Goal: Task Accomplishment & Management: Manage account settings

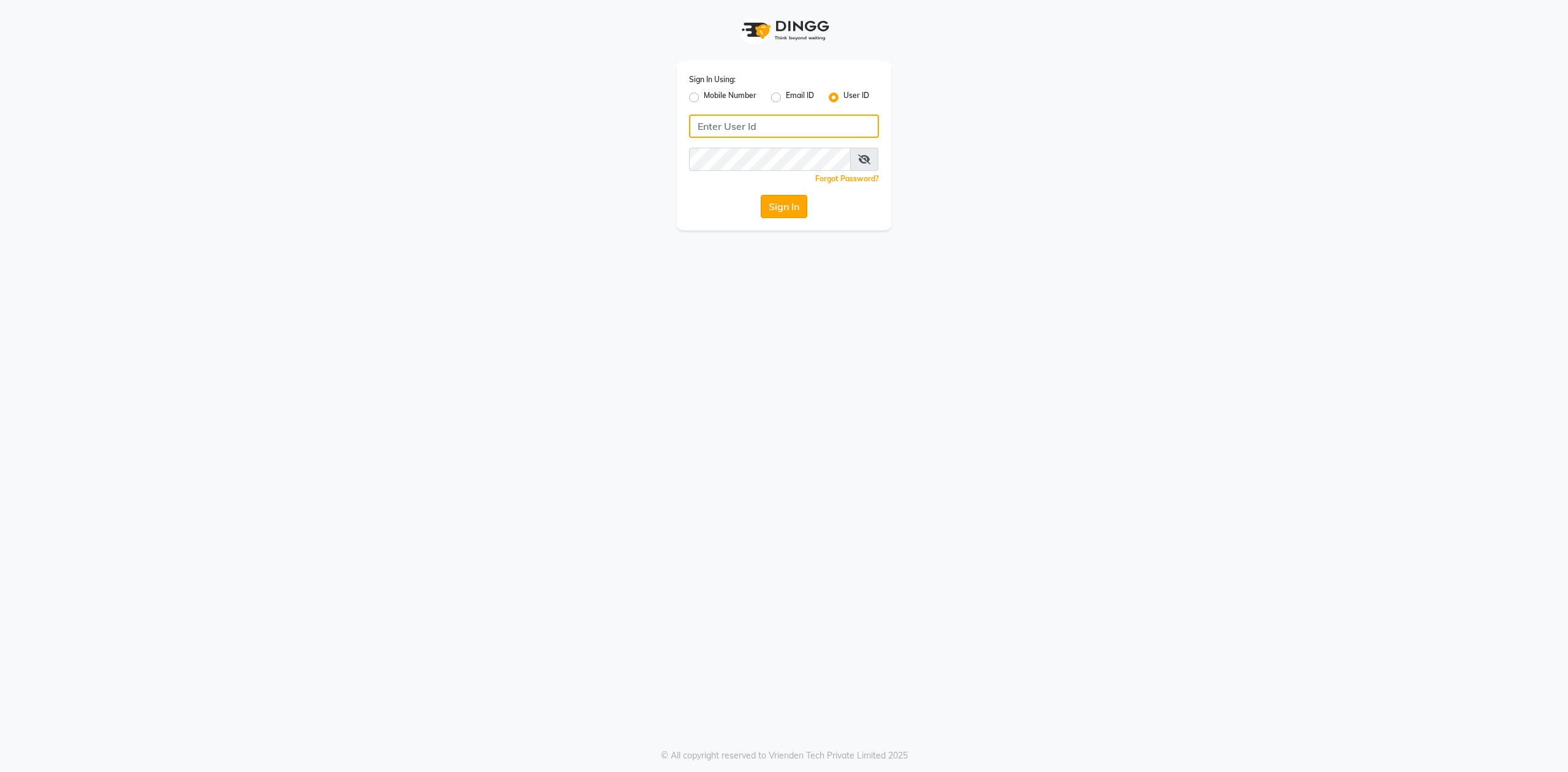
type input "bombay nail company"
click at [797, 197] on button "Sign In" at bounding box center [784, 206] width 47 height 23
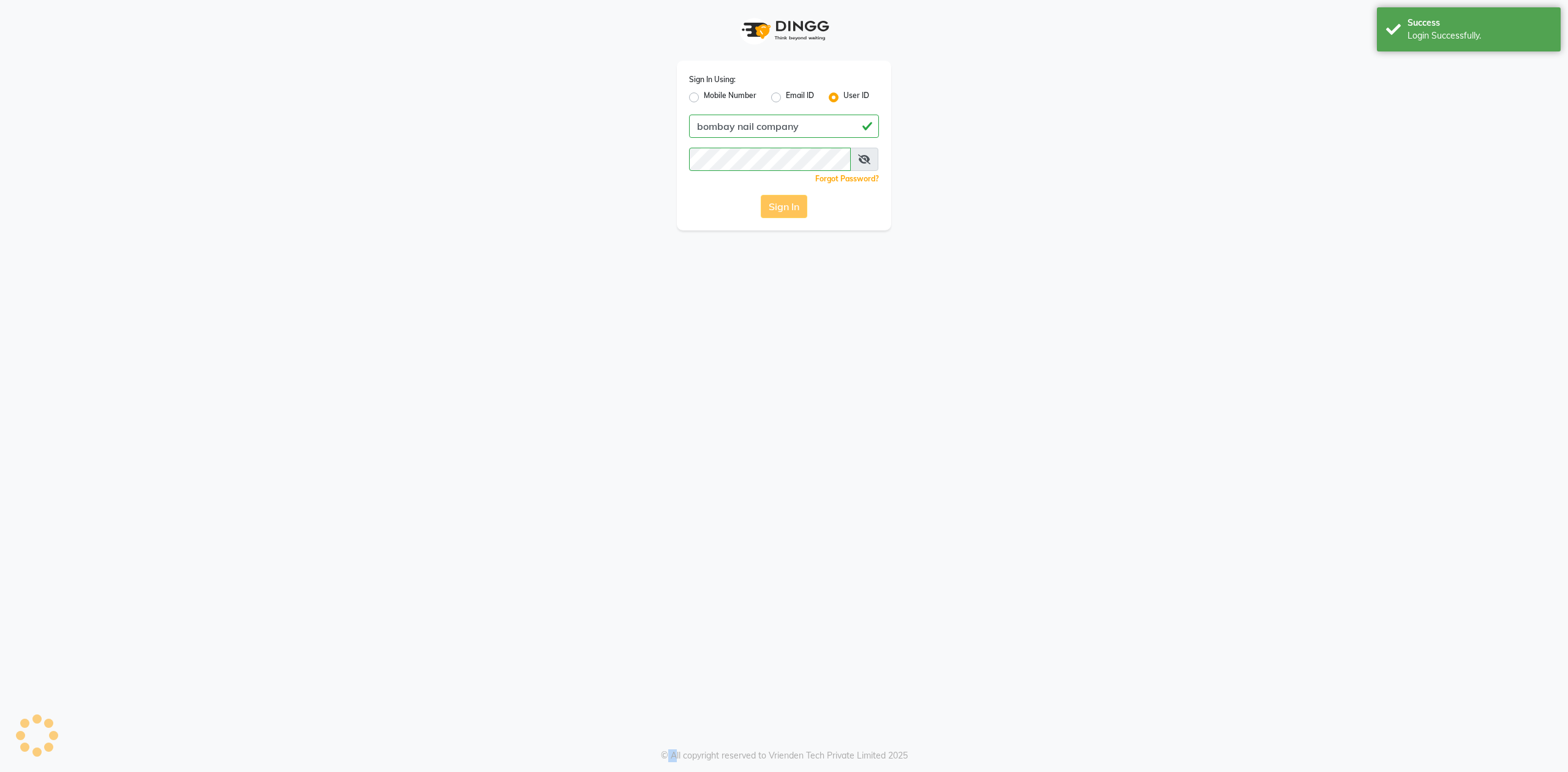
click at [797, 197] on div "Sign In" at bounding box center [784, 206] width 190 height 23
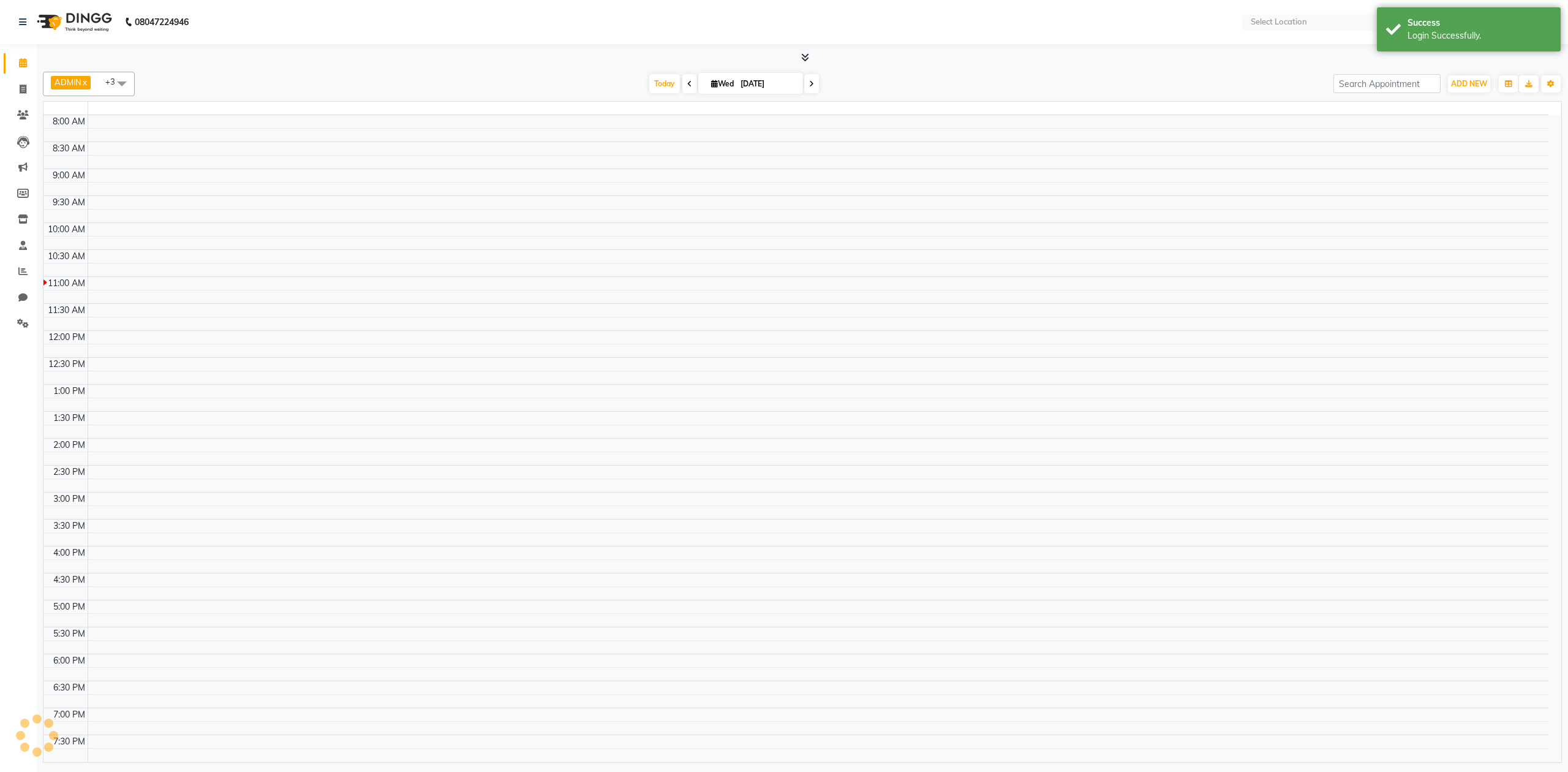
select select "en"
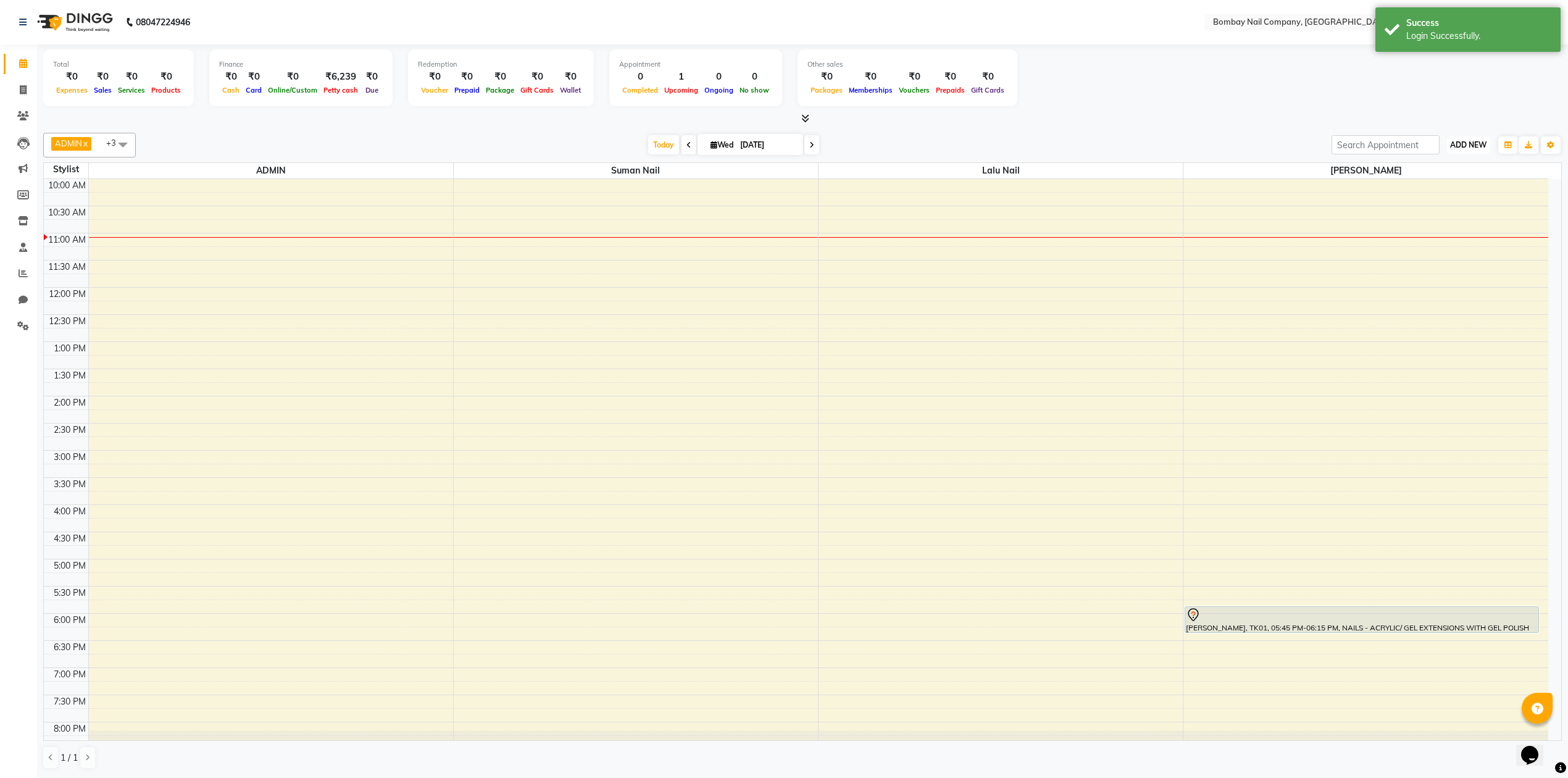
click at [1479, 146] on span "ADD NEW" at bounding box center [1468, 144] width 36 height 9
click at [1453, 215] on link "Add Attendance" at bounding box center [1439, 217] width 97 height 16
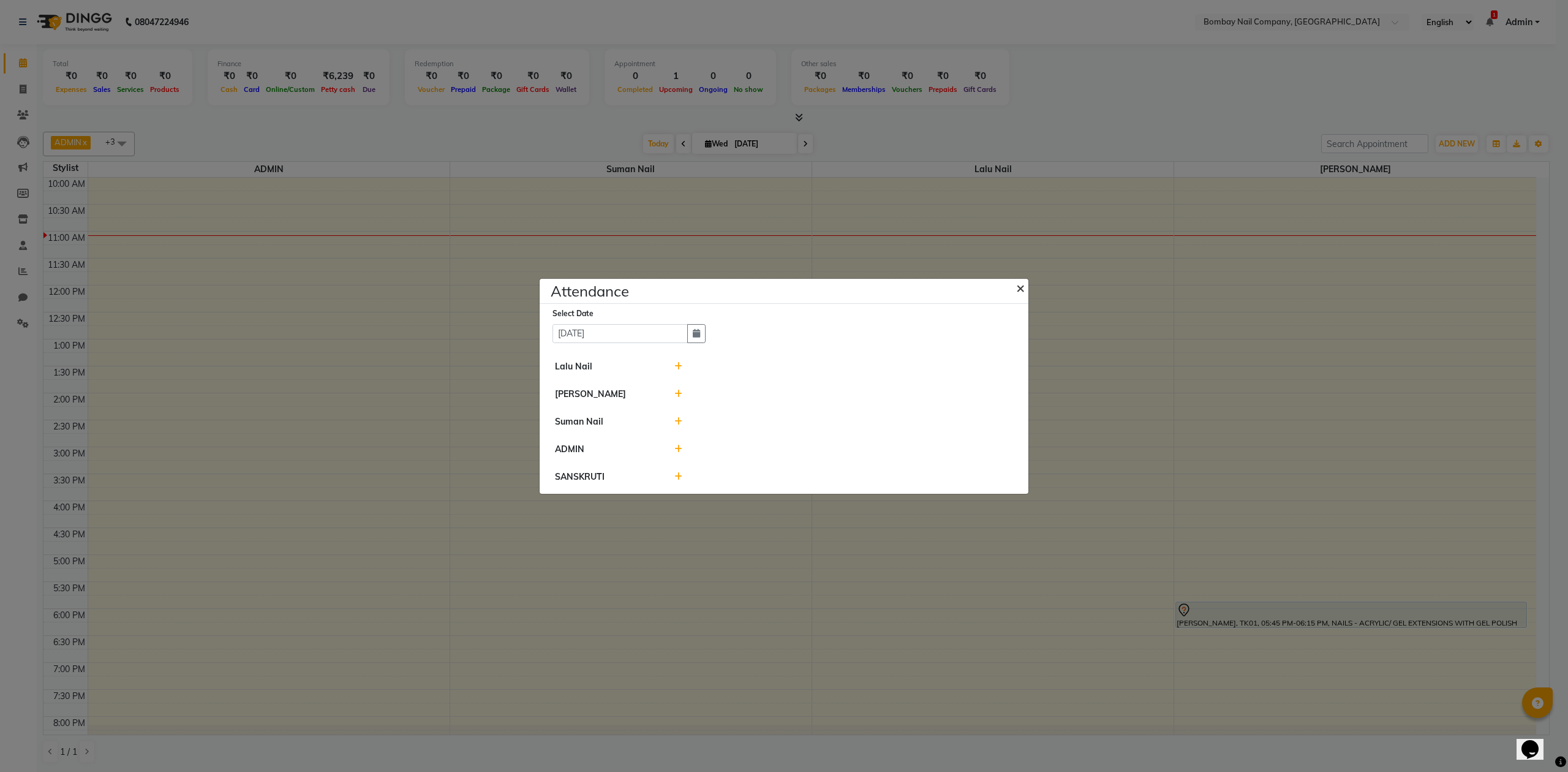
click at [1020, 283] on span "×" at bounding box center [1020, 287] width 9 height 18
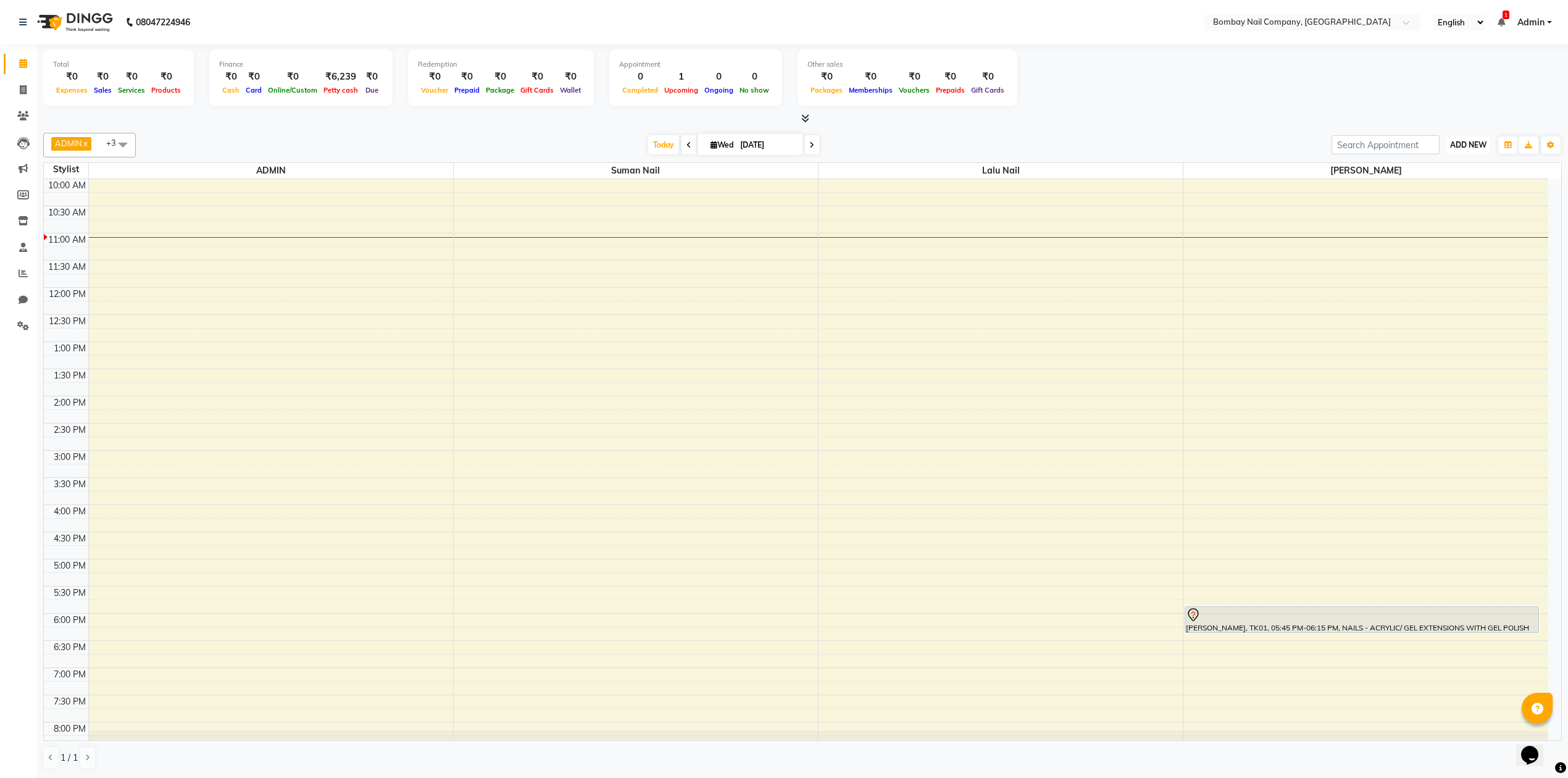
click at [1460, 141] on span "ADD NEW" at bounding box center [1468, 144] width 36 height 9
click at [1455, 218] on link "Add Attendance" at bounding box center [1439, 217] width 97 height 16
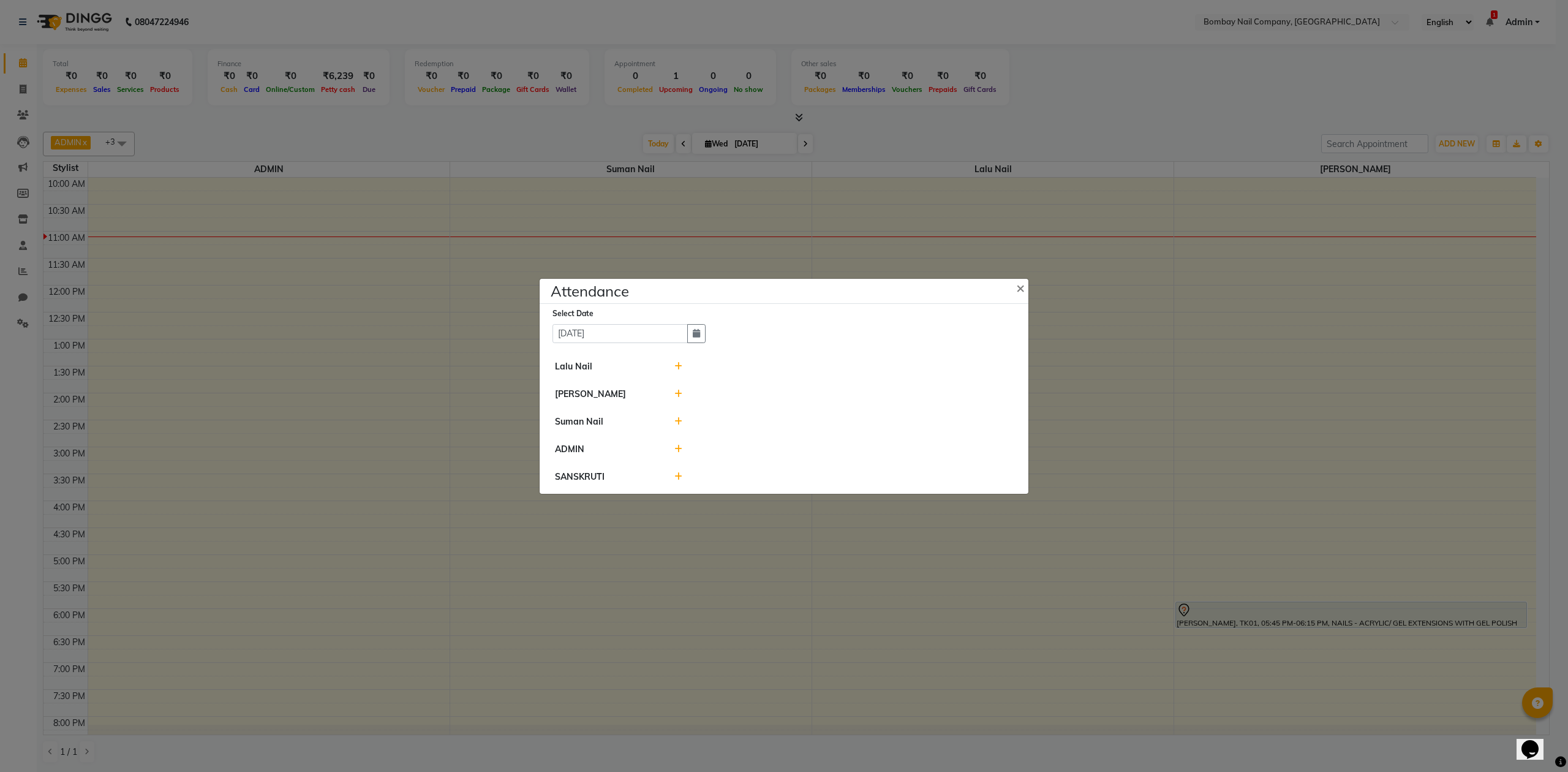
click at [678, 383] on li "[PERSON_NAME]" at bounding box center [784, 395] width 483 height 28
click at [680, 364] on icon at bounding box center [678, 366] width 8 height 9
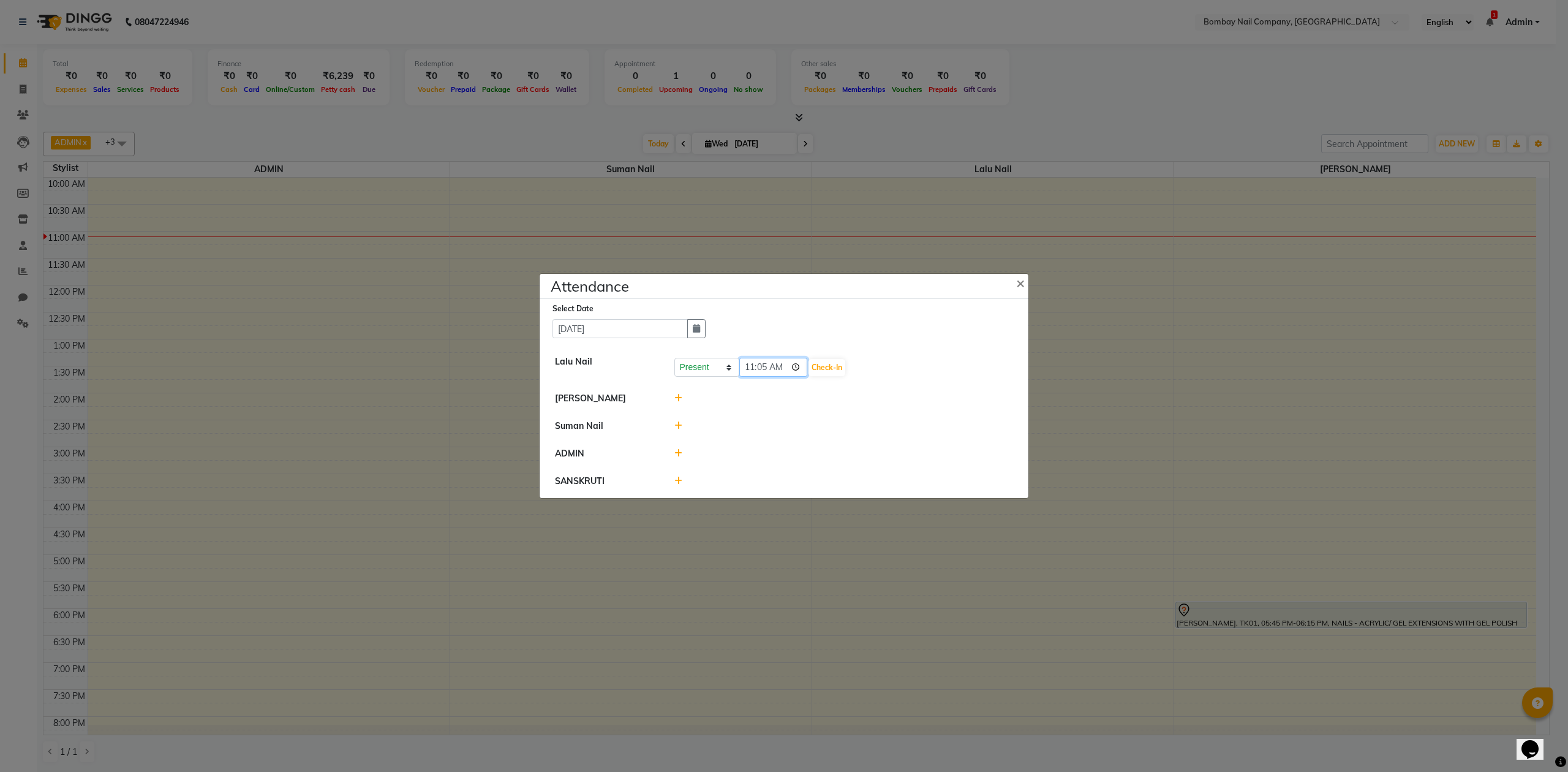
click at [782, 368] on input "11:05" at bounding box center [774, 367] width 68 height 19
type input "11:00"
click at [812, 366] on button "Check-In" at bounding box center [827, 368] width 37 height 17
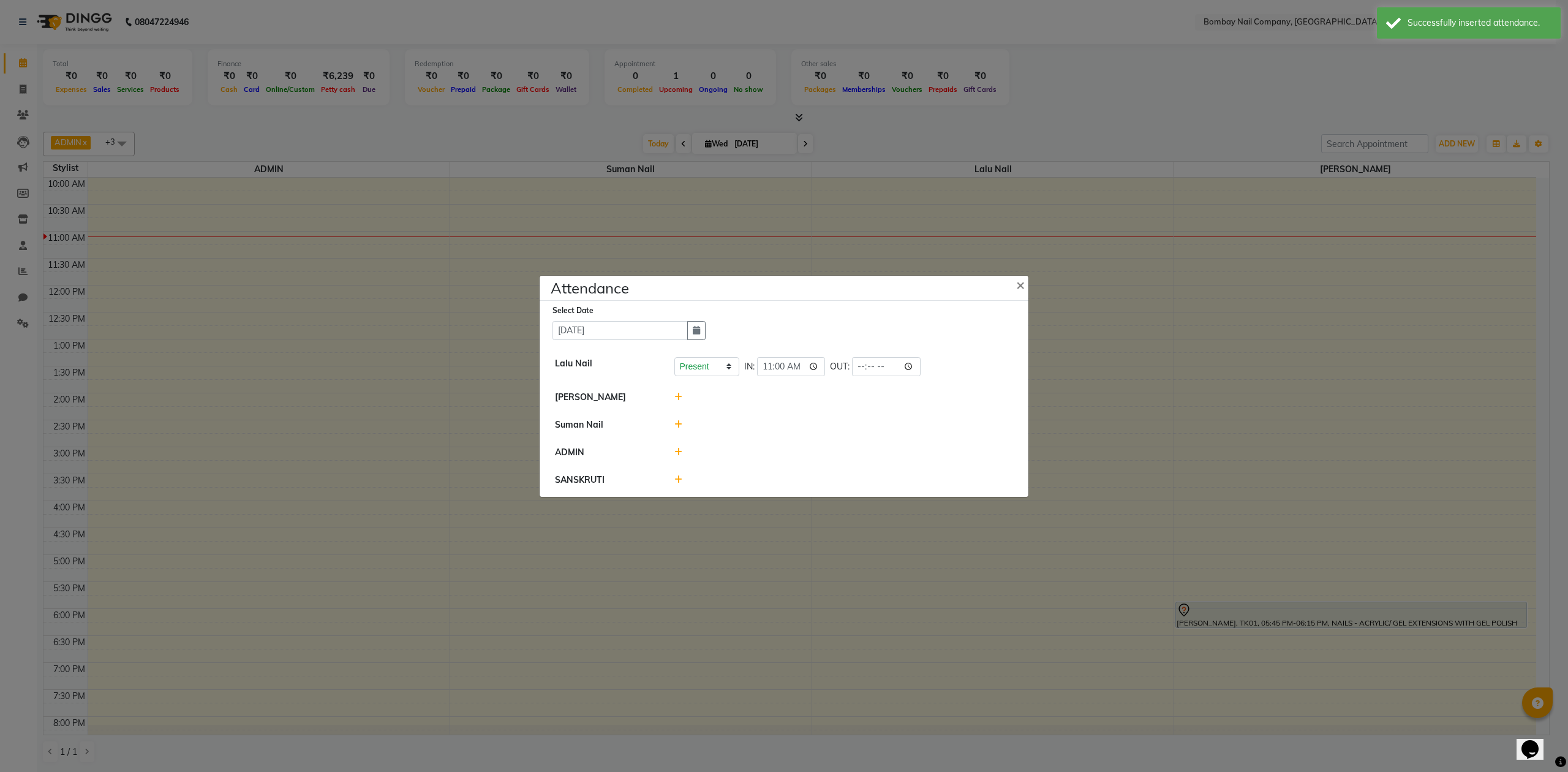
click at [678, 395] on icon at bounding box center [678, 397] width 8 height 9
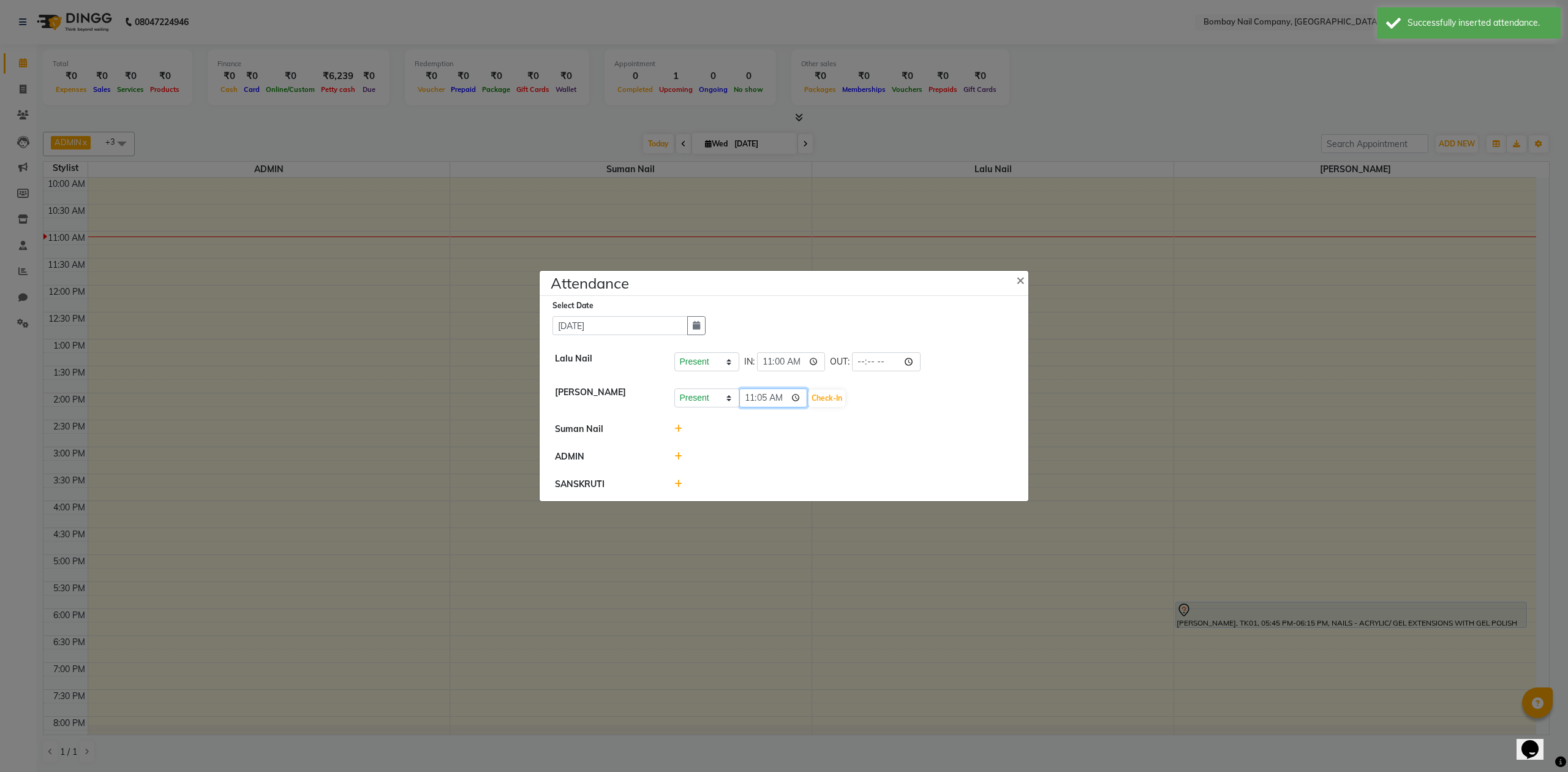
click at [775, 393] on input "11:05" at bounding box center [774, 398] width 68 height 19
type input "11:00"
click at [809, 398] on button "Check-In" at bounding box center [827, 398] width 37 height 17
click at [677, 427] on icon at bounding box center [678, 427] width 8 height 9
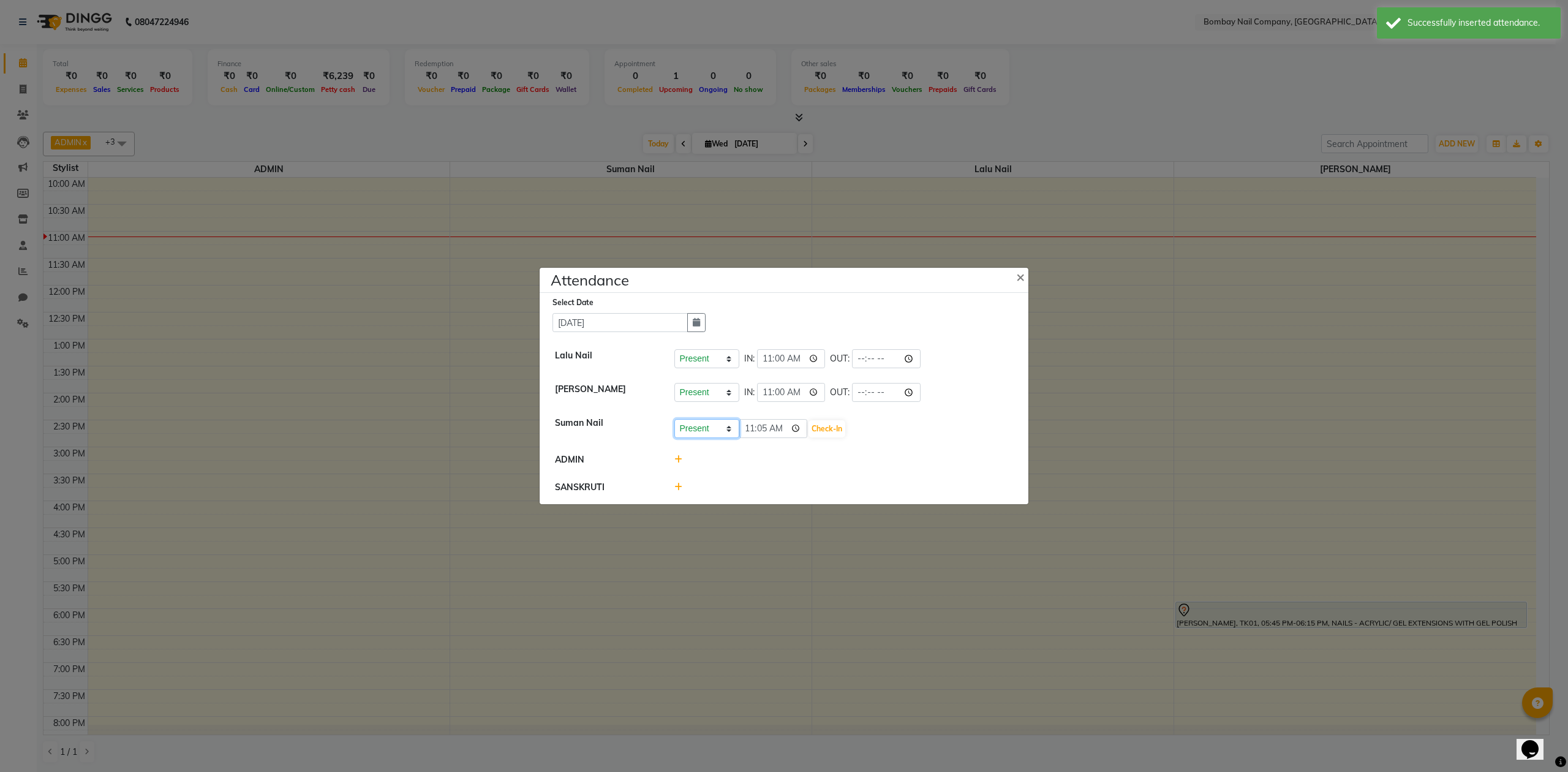
click at [731, 427] on select "Present Absent Late Half Day Weekly Off" at bounding box center [707, 428] width 65 height 19
select select "W"
click at [675, 419] on select "Present Absent Late Half Day Weekly Off" at bounding box center [707, 428] width 65 height 19
click at [753, 430] on button "Save" at bounding box center [752, 429] width 24 height 17
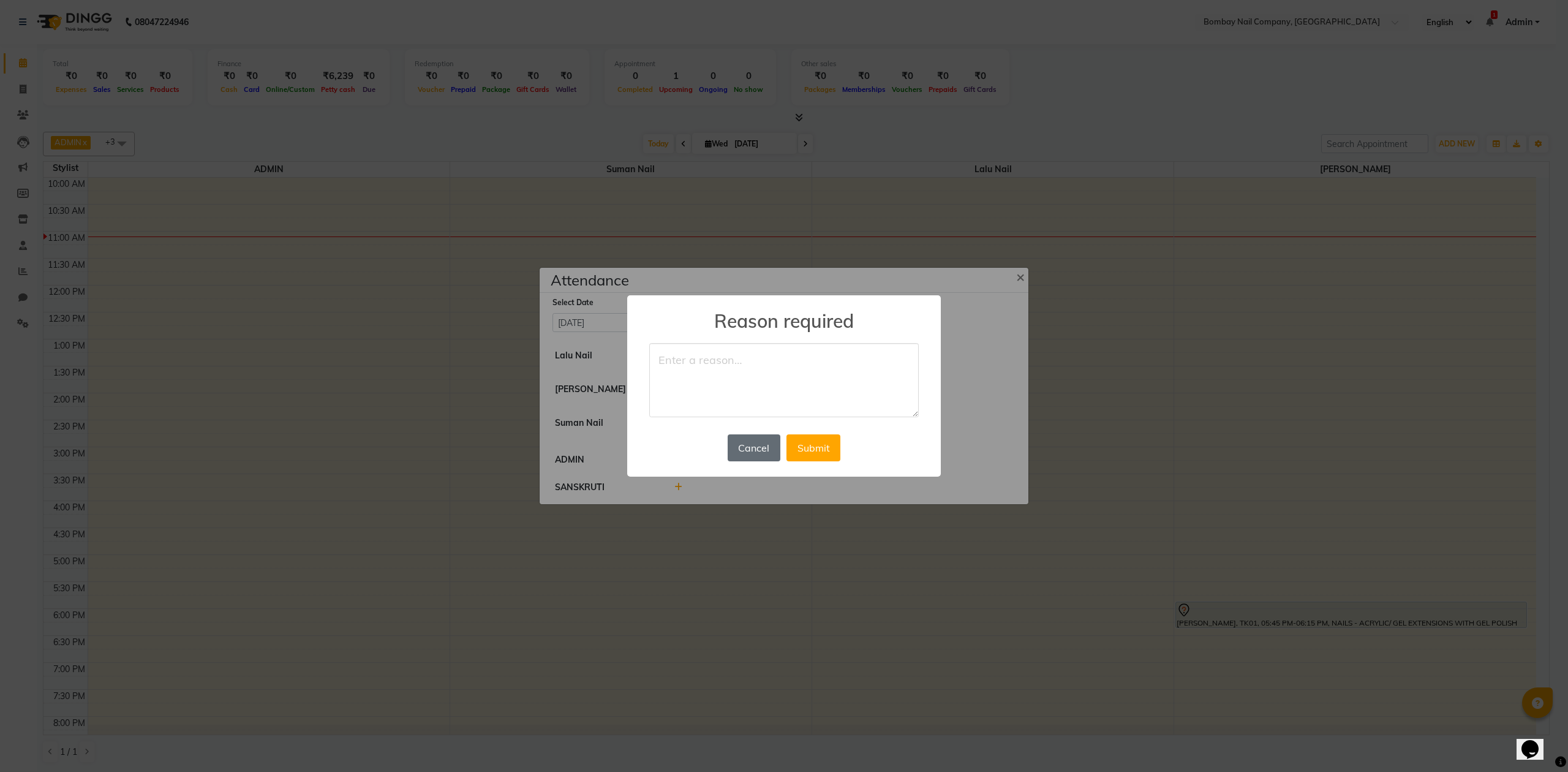
click at [753, 446] on button "Cancel" at bounding box center [754, 448] width 53 height 27
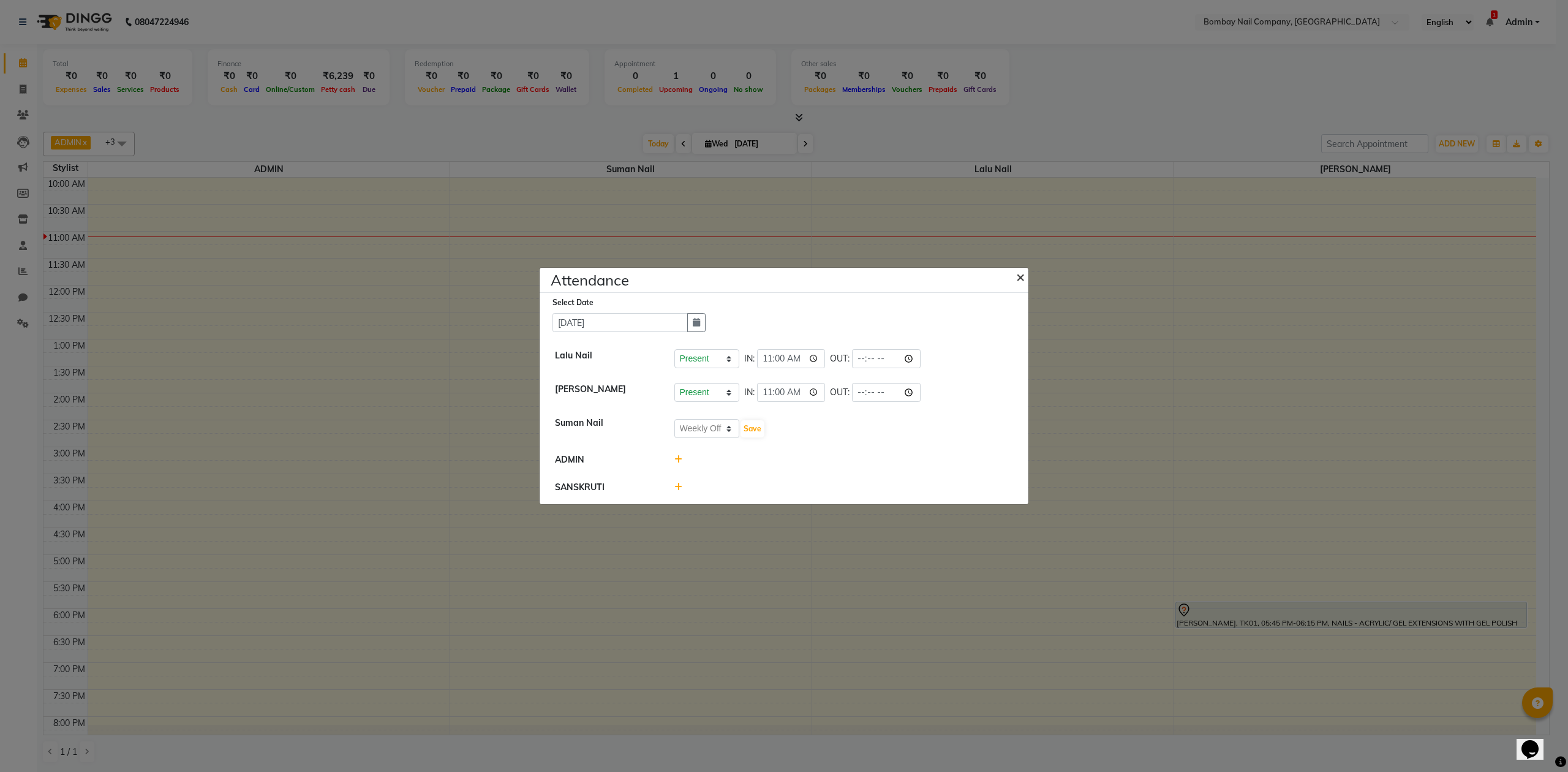
click at [1022, 275] on span "×" at bounding box center [1020, 276] width 9 height 18
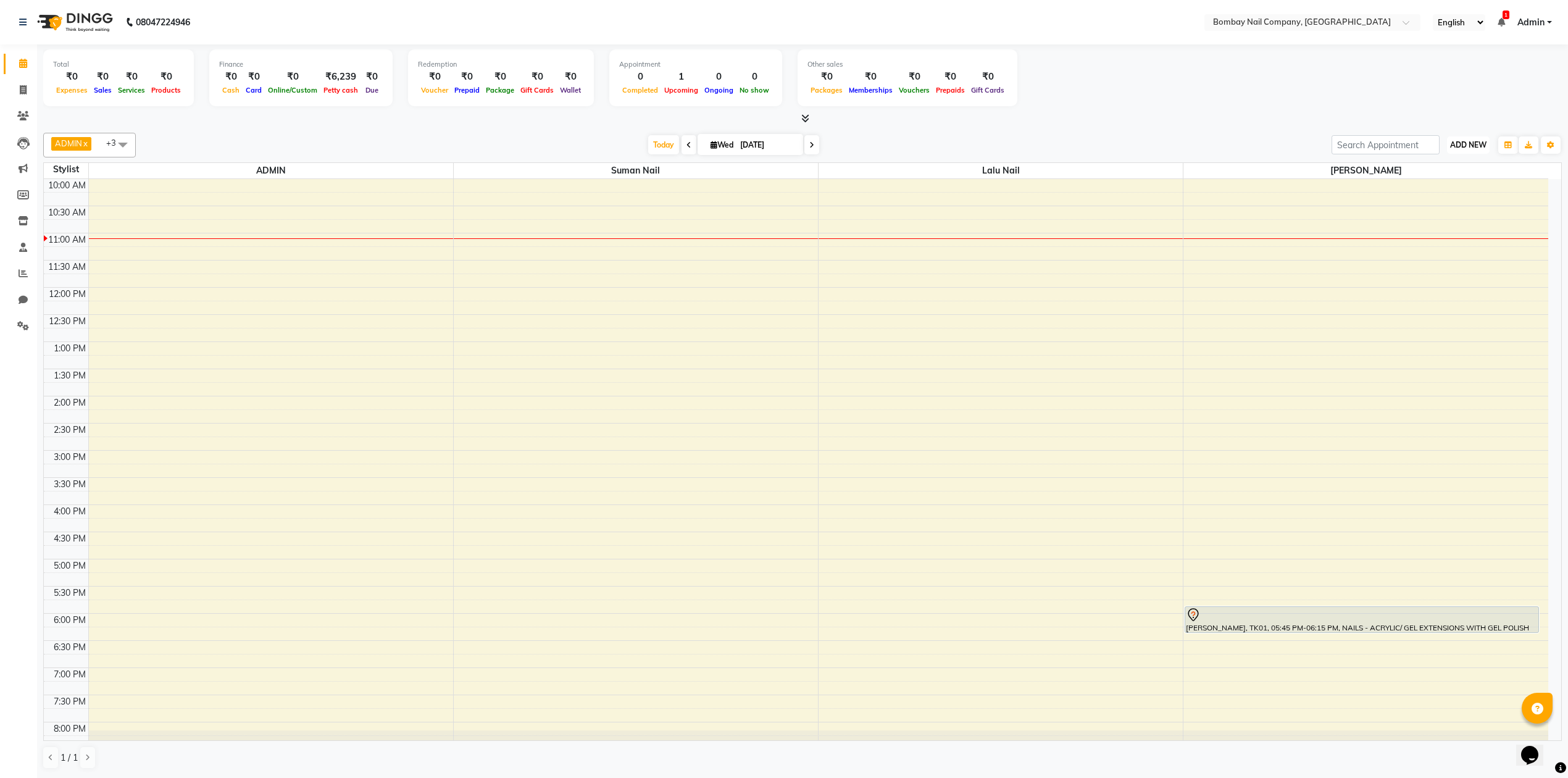
click at [1469, 149] on span "ADD NEW" at bounding box center [1468, 144] width 36 height 9
click at [1410, 213] on link "Add Attendance" at bounding box center [1439, 217] width 97 height 16
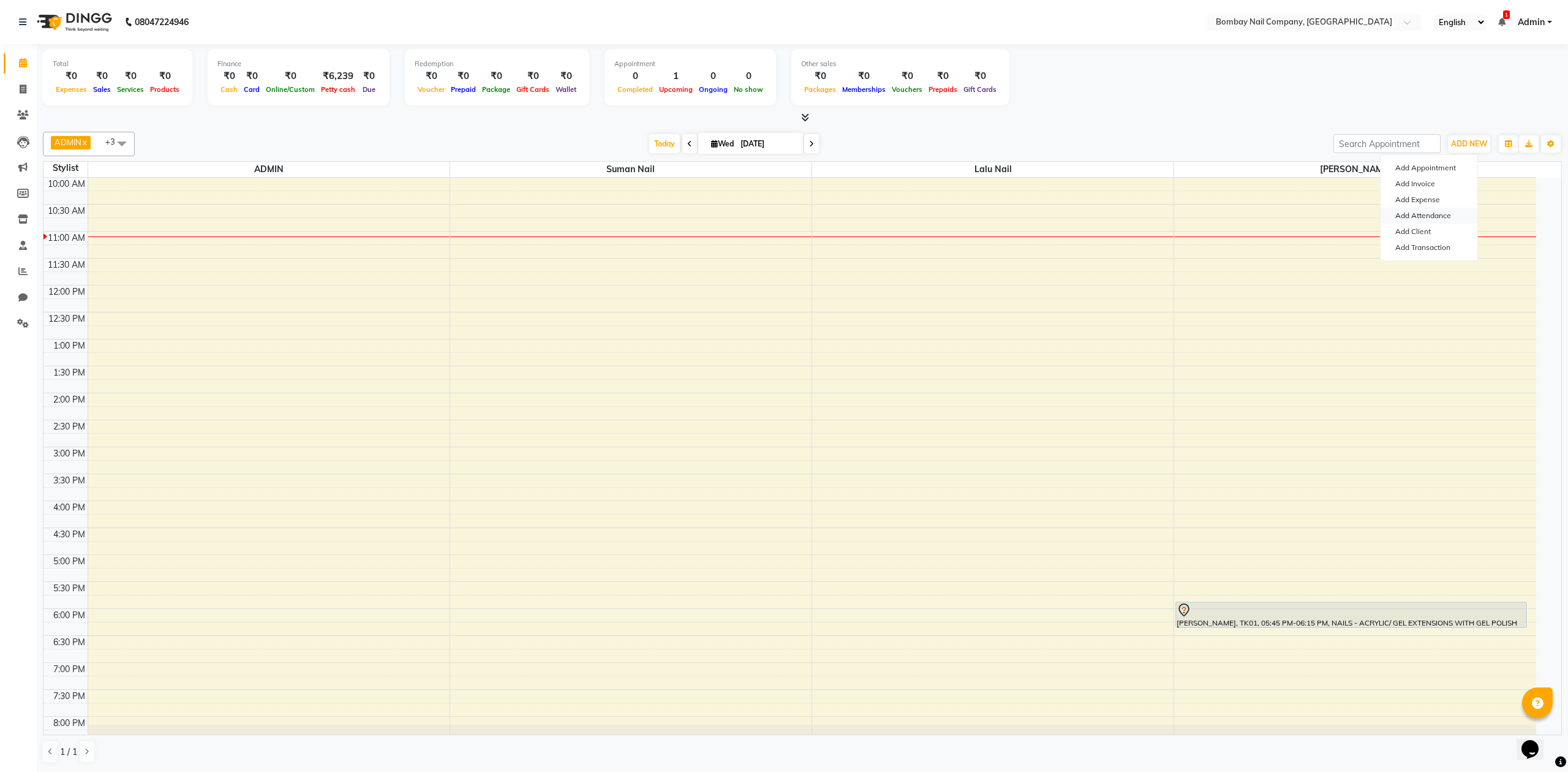
select select "W"
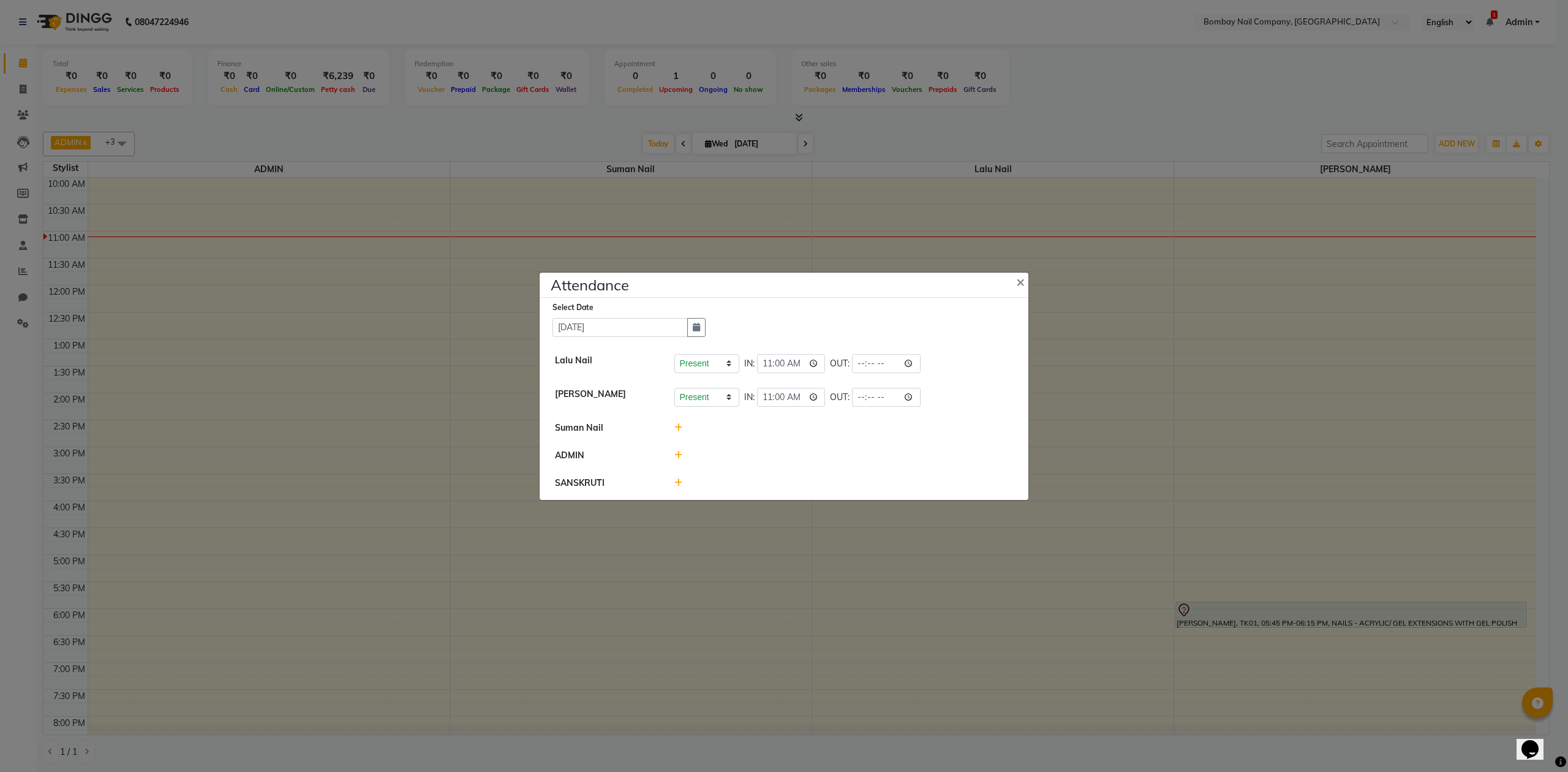
click at [680, 427] on icon at bounding box center [678, 427] width 8 height 9
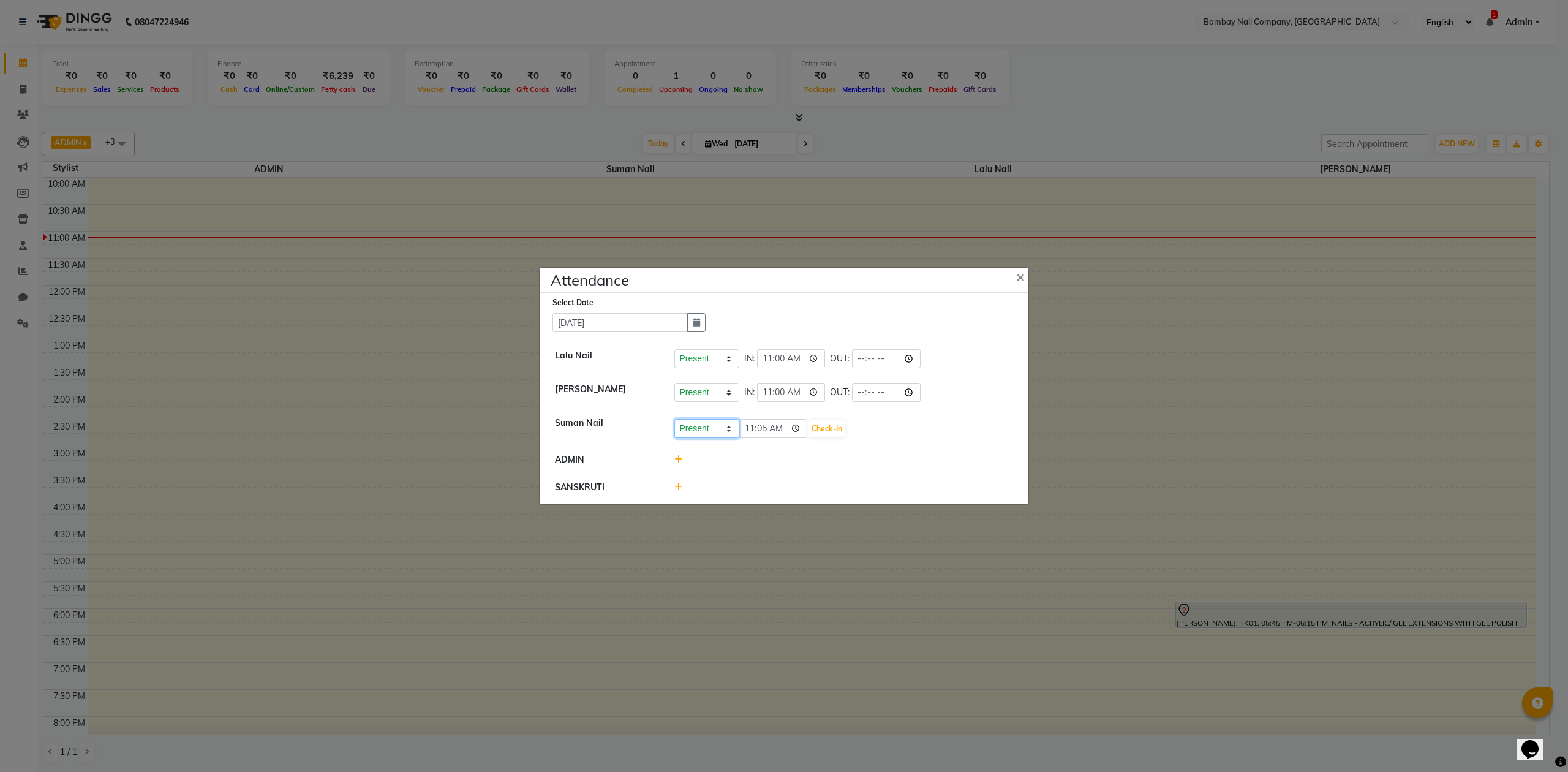
click at [736, 427] on select "Present Absent Late Half Day Weekly Off" at bounding box center [707, 428] width 65 height 19
select select "W"
click at [675, 419] on select "Present Absent Late Half Day Weekly Off" at bounding box center [707, 428] width 65 height 19
click at [755, 424] on button "Save" at bounding box center [752, 429] width 24 height 17
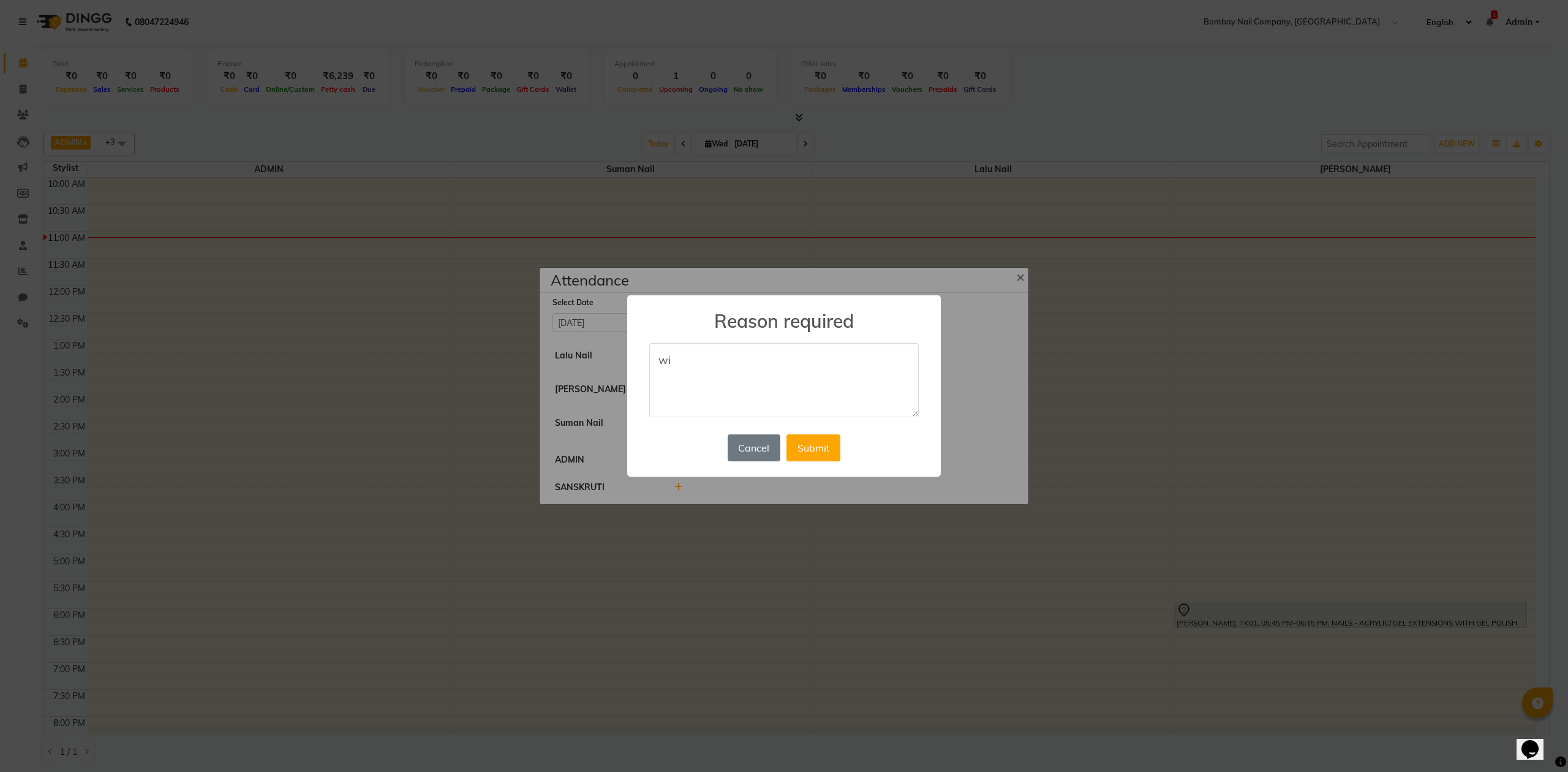
type textarea "w"
type textarea "off"
click at [807, 440] on button "Submit" at bounding box center [813, 448] width 54 height 27
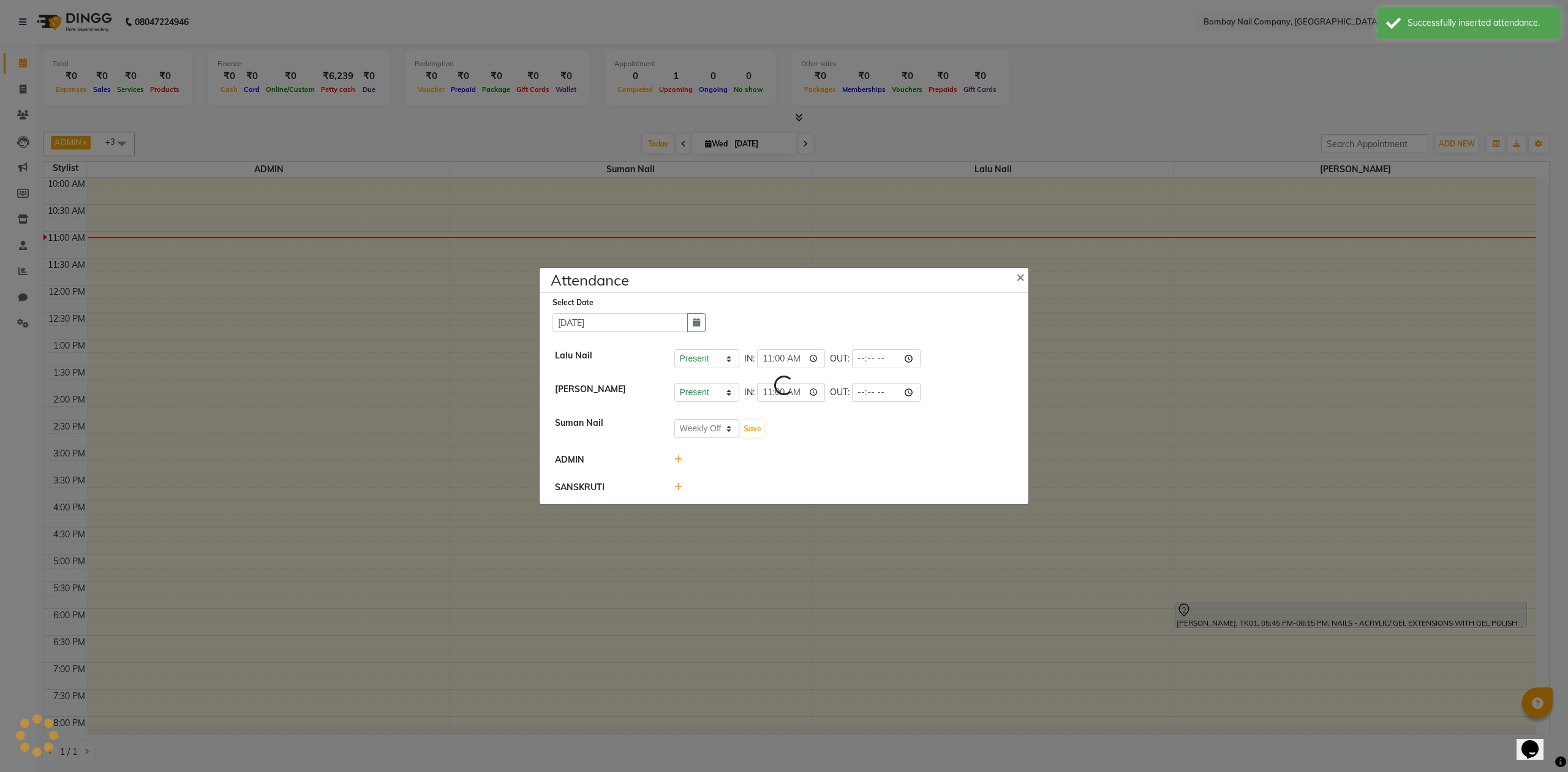
select select "W"
click at [1020, 276] on span "×" at bounding box center [1020, 278] width 9 height 18
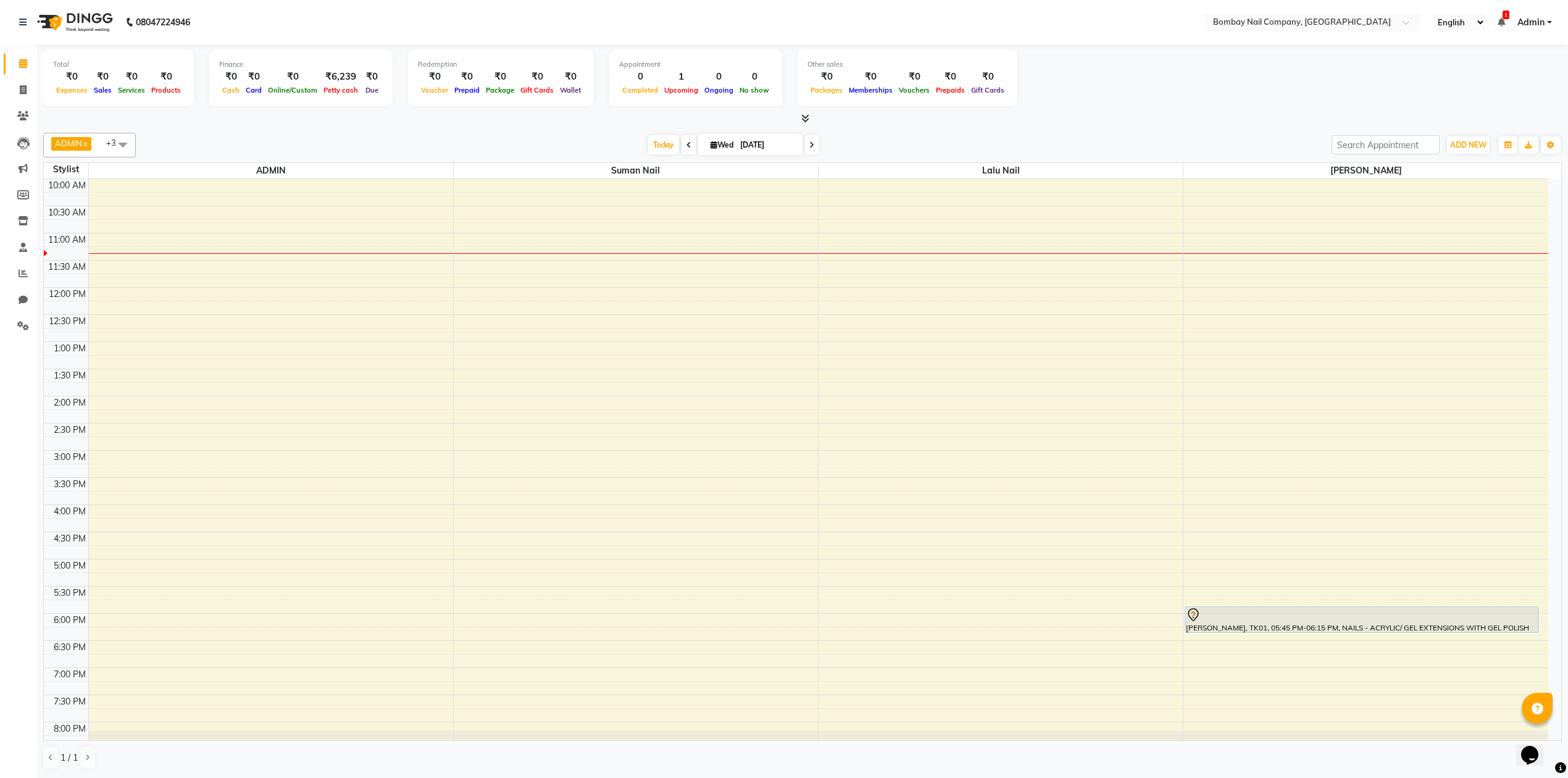
scroll to position [1, 0]
drag, startPoint x: 46, startPoint y: 248, endPoint x: 54, endPoint y: 289, distance: 41.8
click at [54, 289] on tbody "10:00 AM 10:30 AM 11:00 AM 11:30 AM 12:00 PM 12:30 PM 1:00 PM 1:30 PM 2:00 PM 2…" at bounding box center [796, 504] width 1504 height 651
click at [63, 290] on div "12:00 PM" at bounding box center [67, 294] width 42 height 13
click at [70, 346] on div "1:00 PM" at bounding box center [70, 349] width 37 height 13
